Goal: Navigation & Orientation: Find specific page/section

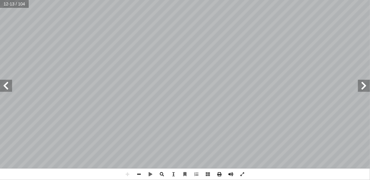
click at [315, 0] on html "الصفحة الرئيسية الصف الأول الصف الثاني الصف الثالث الصف الرابع الصف الخامس الصف…" at bounding box center [185, 27] width 370 height 55
click at [8, 88] on span at bounding box center [6, 86] width 12 height 12
click at [227, 171] on span at bounding box center [230, 174] width 11 height 11
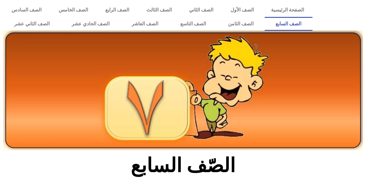
scroll to position [152, 0]
